Goal: Information Seeking & Learning: Learn about a topic

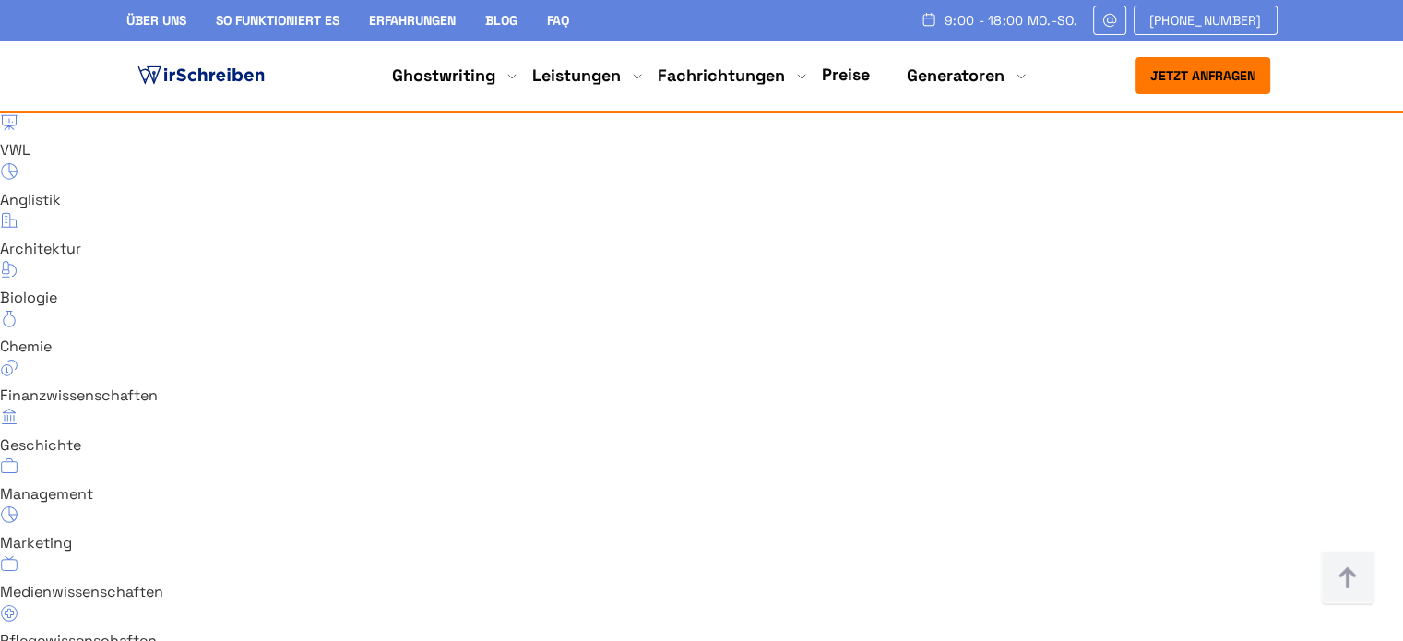
scroll to position [13009, 0]
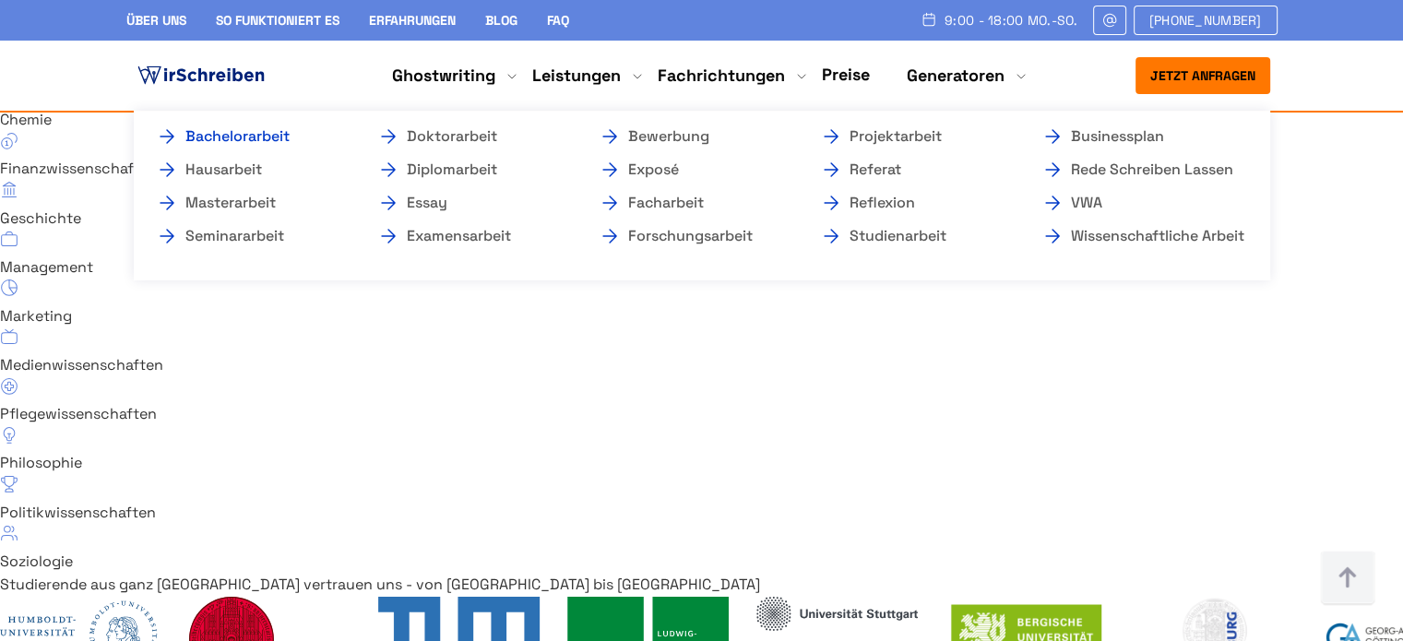
click at [268, 136] on link "Bachelorarbeit" at bounding box center [248, 136] width 185 height 22
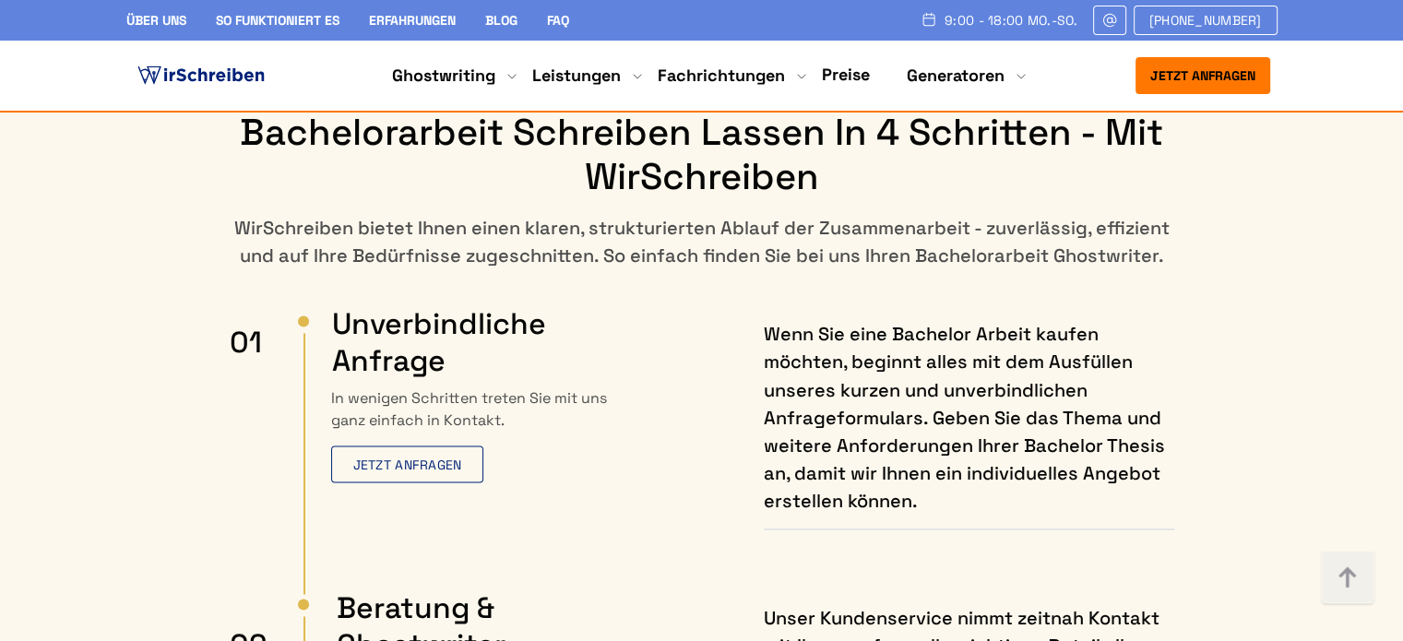
scroll to position [10149, 0]
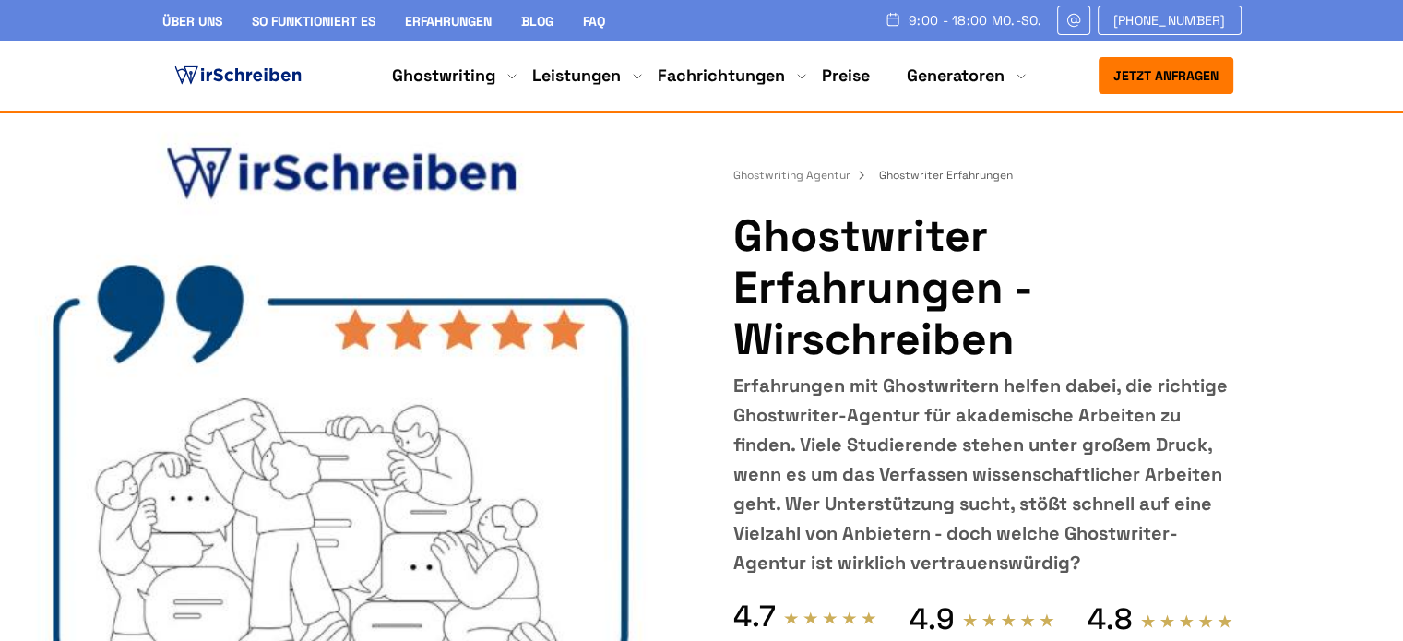
copy h1 "Ghostwriter Erfahrungen - Wirschreiben"
drag, startPoint x: 739, startPoint y: 229, endPoint x: 1004, endPoint y: 331, distance: 283.9
click at [1004, 331] on h1 "Ghostwriter Erfahrungen - Wirschreiben" at bounding box center [982, 287] width 499 height 155
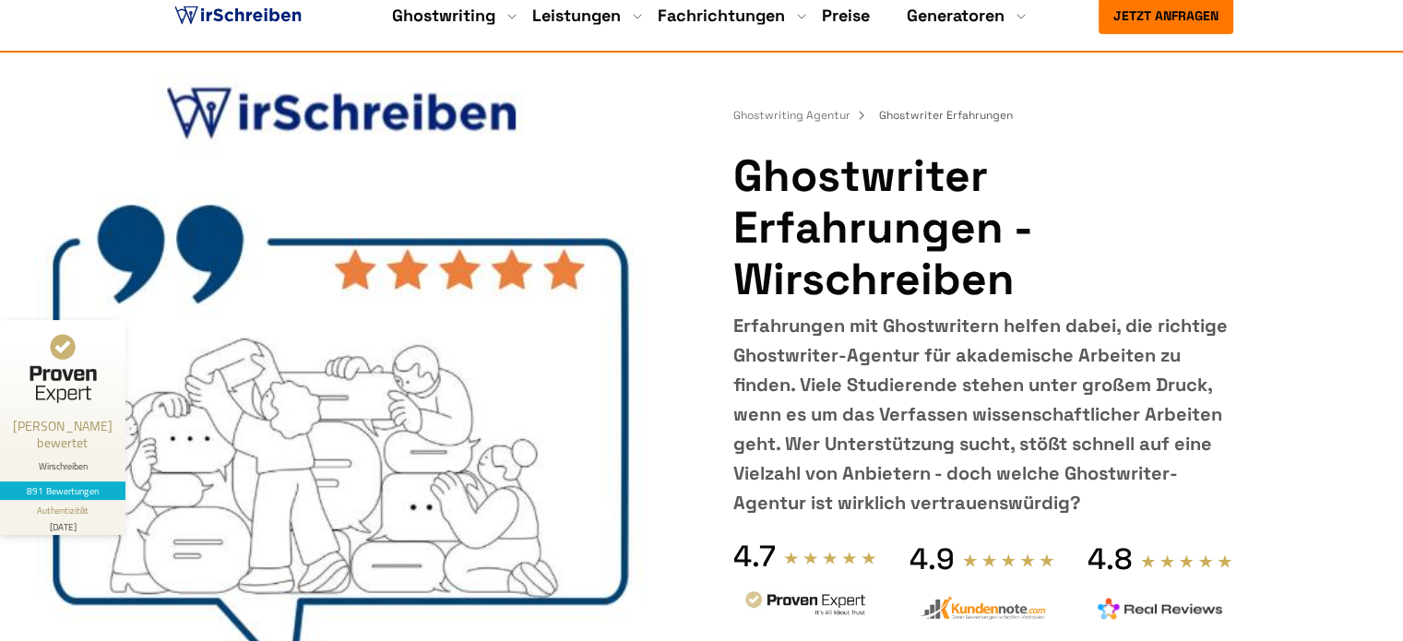
scroll to position [92, 0]
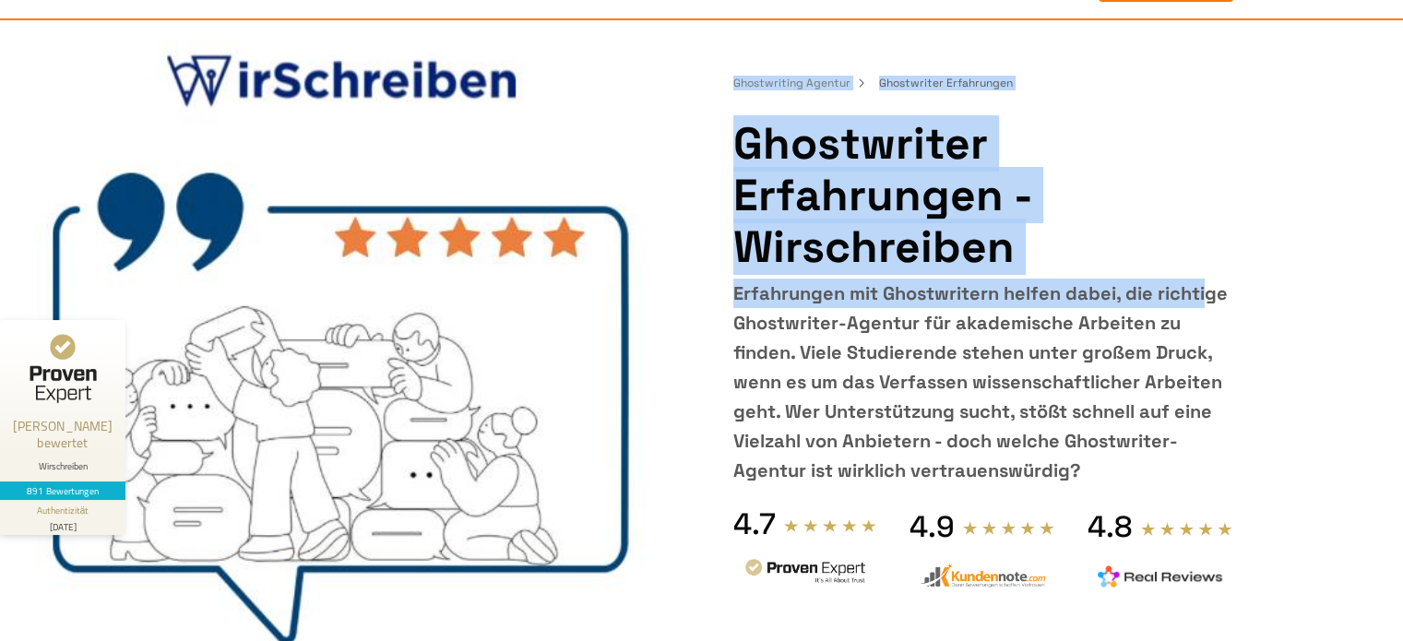
drag, startPoint x: 733, startPoint y: 292, endPoint x: 998, endPoint y: 298, distance: 265.8
click at [998, 298] on div "Ghostwriting Agentur Ghostwriter Erfahrungen Ghostwriter Erfahrungen - Wirschre…" at bounding box center [702, 315] width 1107 height 590
click at [998, 298] on div "Erfahrungen mit Ghostwritern helfen dabei, die richtige Ghostwriter-Agentur für…" at bounding box center [982, 382] width 499 height 207
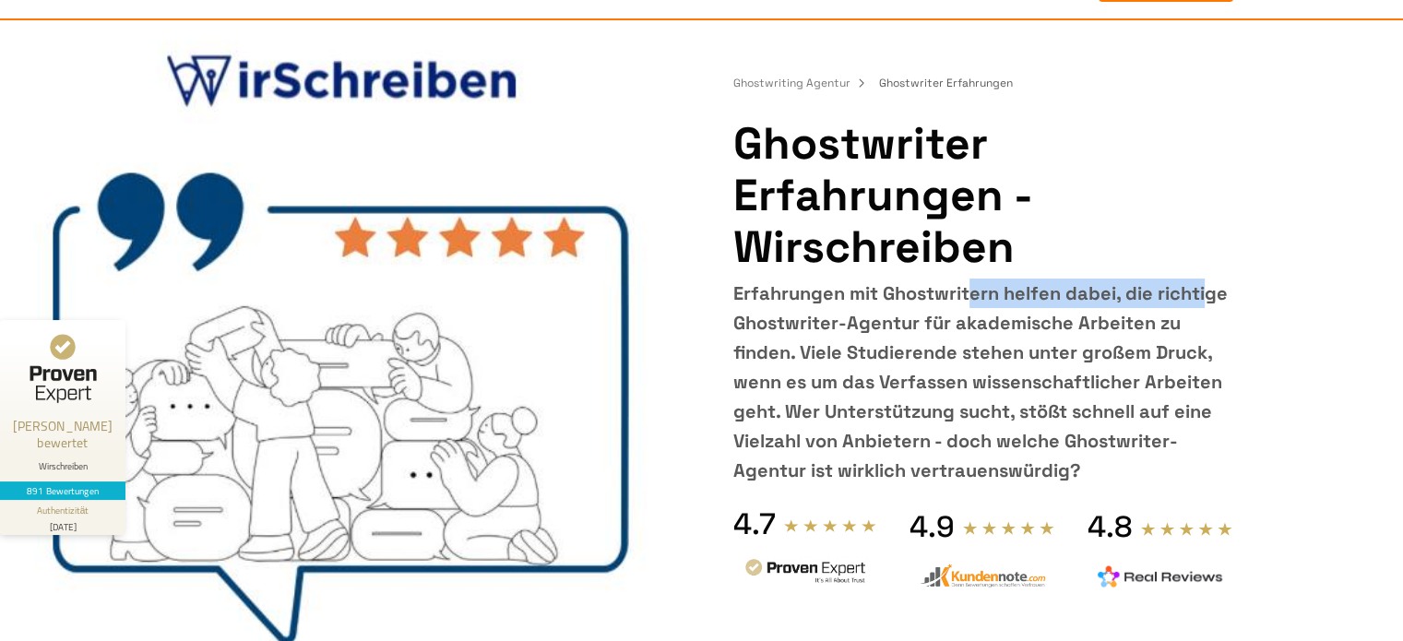
drag, startPoint x: 996, startPoint y: 296, endPoint x: 736, endPoint y: 298, distance: 260.2
click at [736, 298] on div "Erfahrungen mit Ghostwritern helfen dabei, die richtige Ghostwriter-Agentur für…" at bounding box center [982, 382] width 499 height 207
copy div "Erfahrungen mit Ghostwritern"
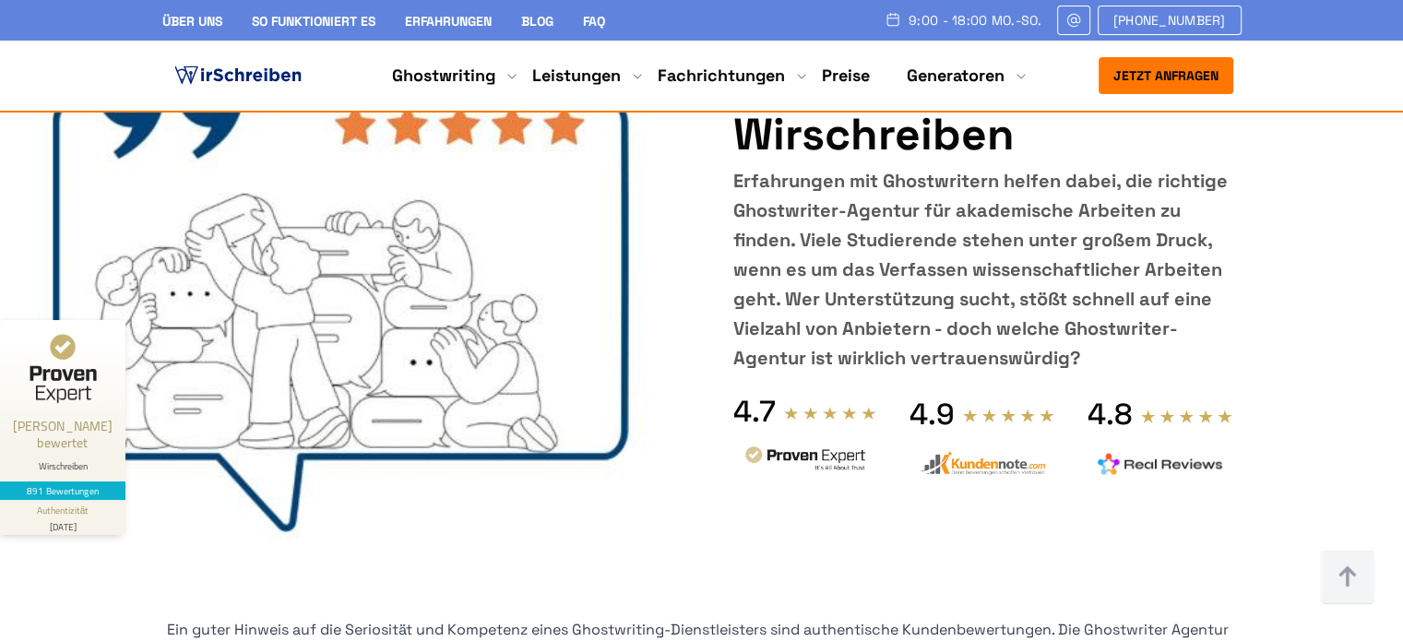
scroll to position [6247, 0]
